Goal: Information Seeking & Learning: Check status

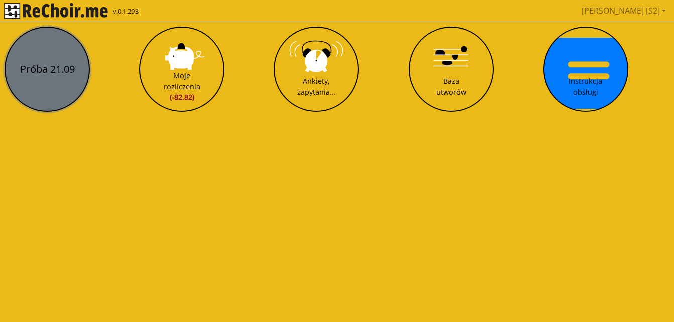
click at [53, 76] on button "Próba 21.09" at bounding box center [47, 69] width 85 height 85
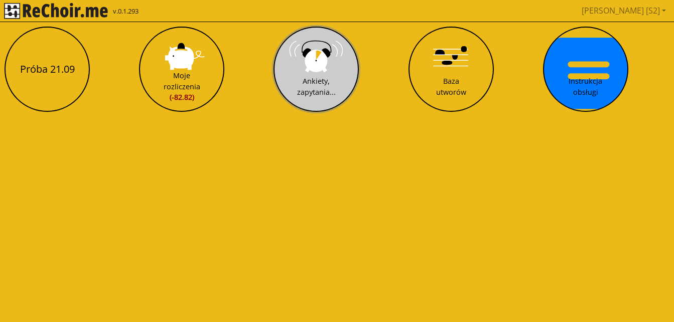
click at [303, 70] on button "Ankiety, zapytania..." at bounding box center [316, 69] width 85 height 85
click at [312, 81] on div "Ankiety, zapytania..." at bounding box center [316, 87] width 39 height 22
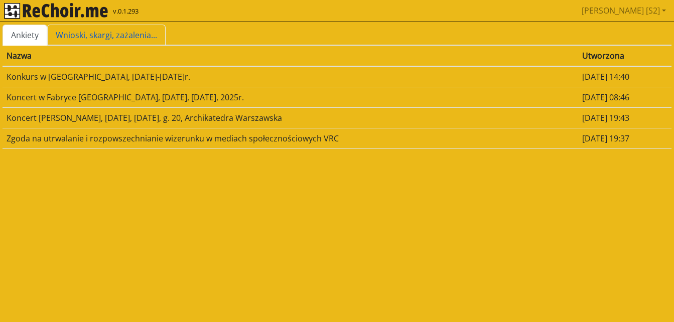
click at [115, 27] on link "Wnioski, skargi, zażalenia..." at bounding box center [106, 35] width 119 height 21
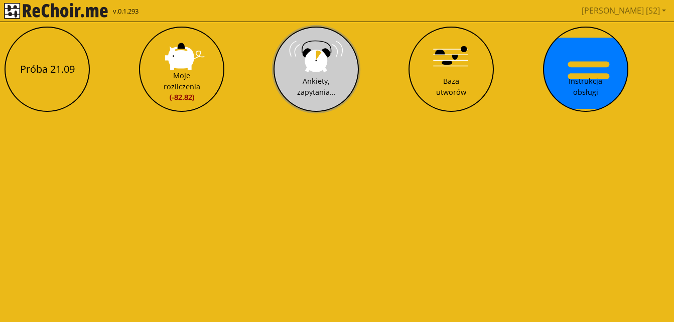
click at [292, 76] on button "Ankiety, zapytania..." at bounding box center [316, 69] width 85 height 85
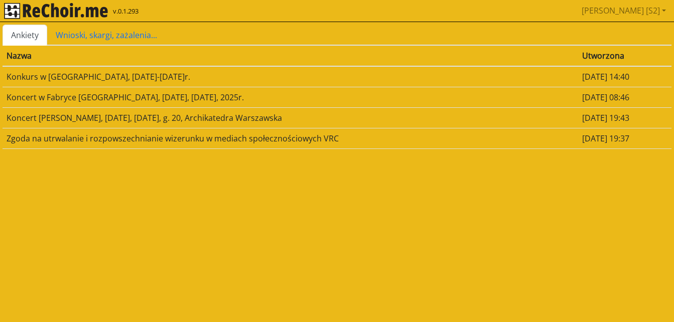
click at [184, 98] on td "Koncert w Fabryce [GEOGRAPHIC_DATA], [DATE], [DATE], 2025r." at bounding box center [291, 97] width 576 height 21
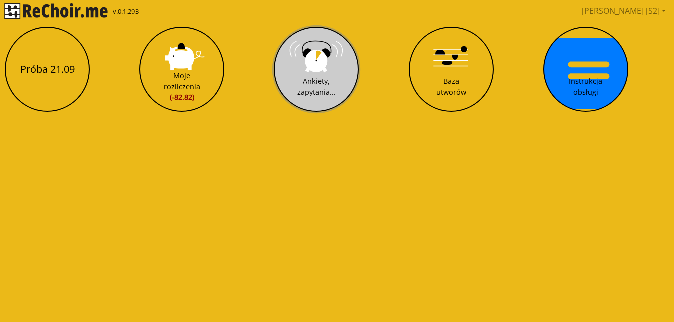
click at [309, 83] on div "Ankiety, zapytania..." at bounding box center [316, 87] width 39 height 22
